Goal: Task Accomplishment & Management: Manage account settings

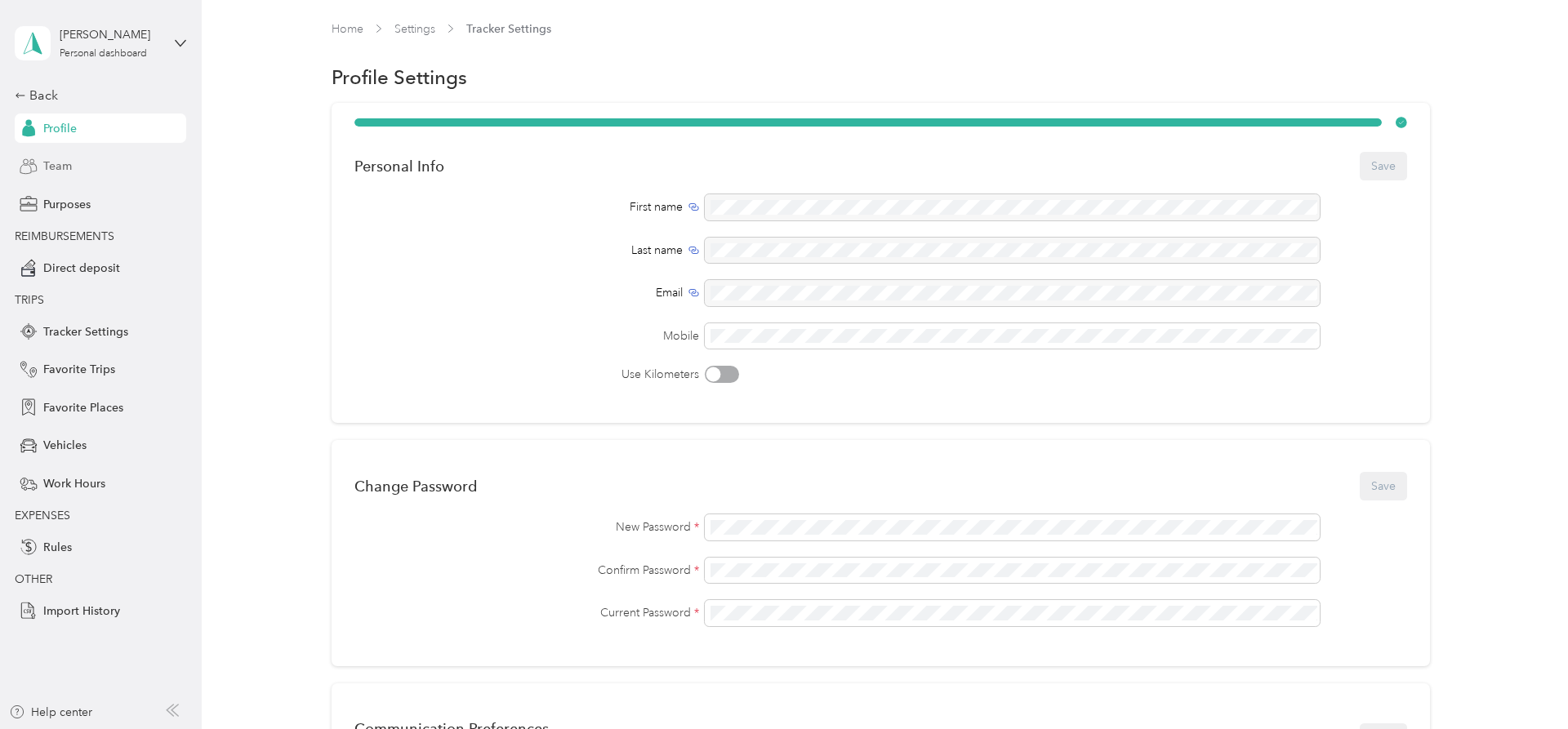
click at [55, 162] on span "Team" at bounding box center [57, 166] width 28 height 17
